Goal: Information Seeking & Learning: Learn about a topic

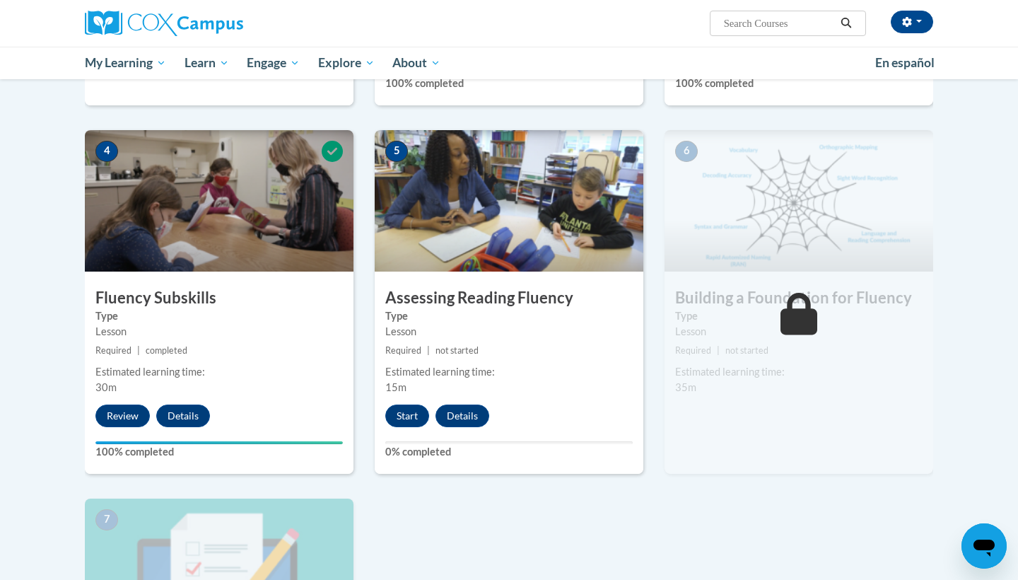
scroll to position [610, 0]
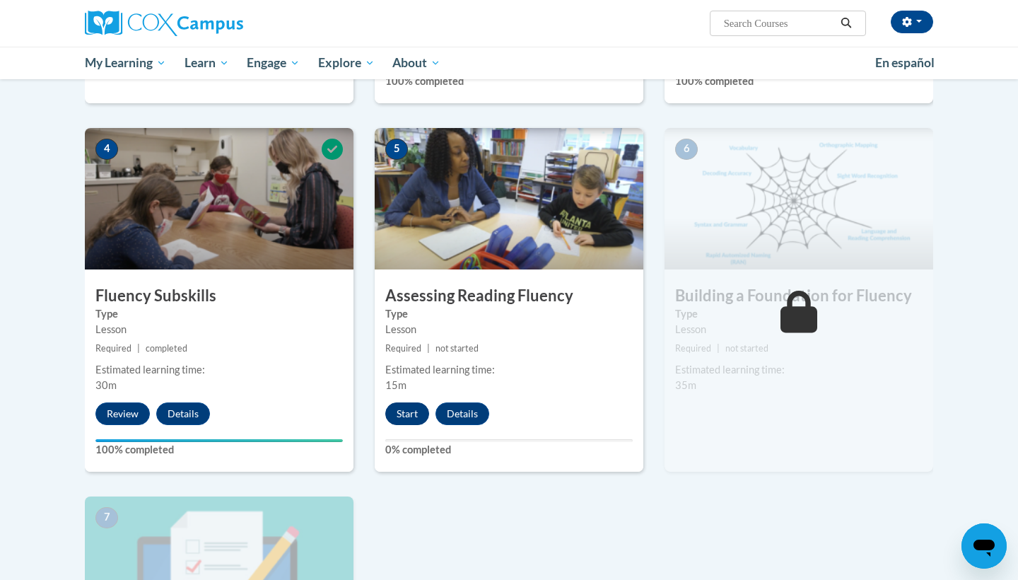
click at [407, 414] on button "Start" at bounding box center [407, 413] width 44 height 23
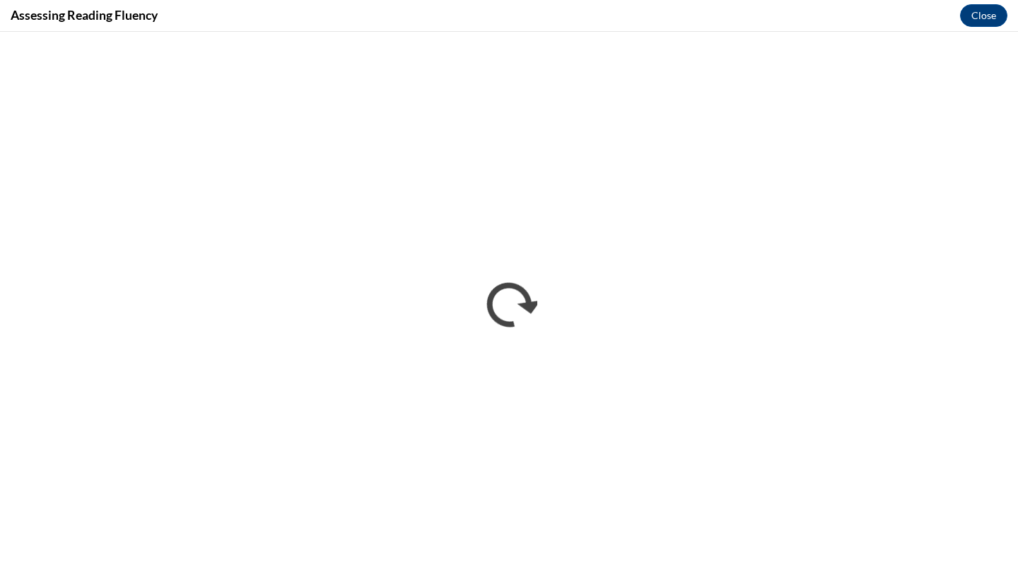
scroll to position [0, 0]
